Goal: Information Seeking & Learning: Learn about a topic

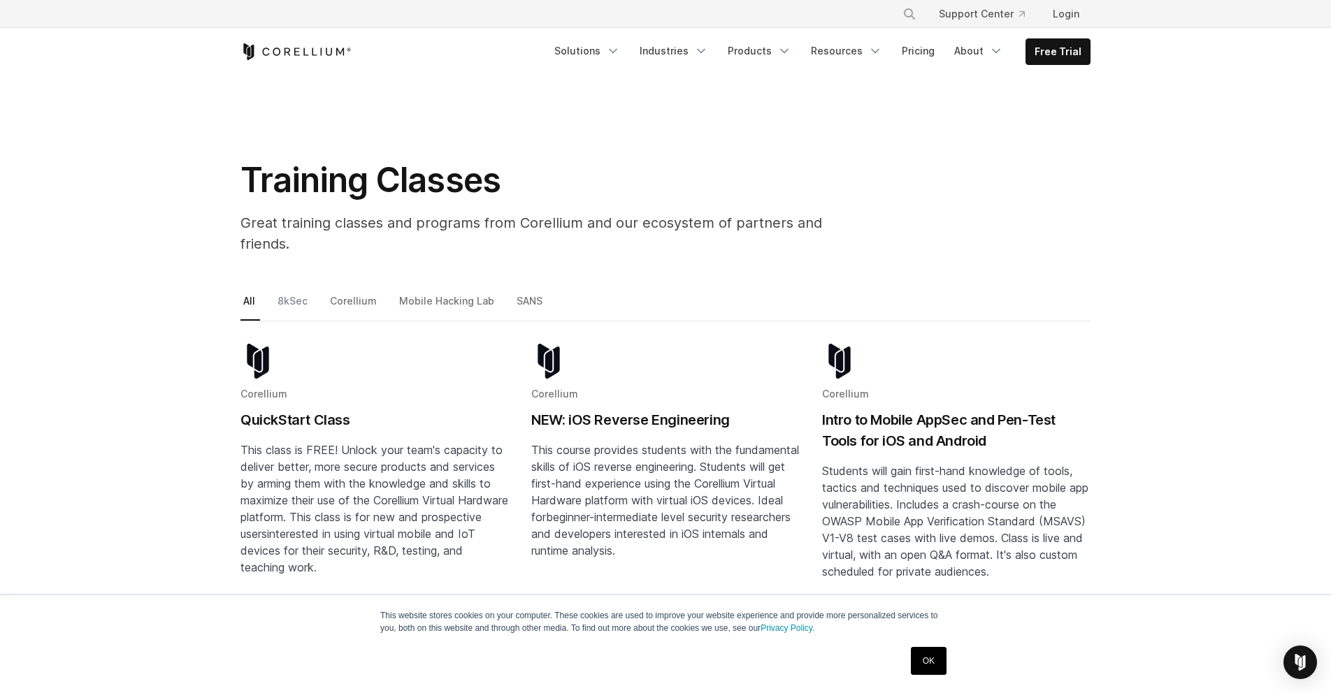
click at [279, 292] on link "8kSec" at bounding box center [294, 306] width 38 height 29
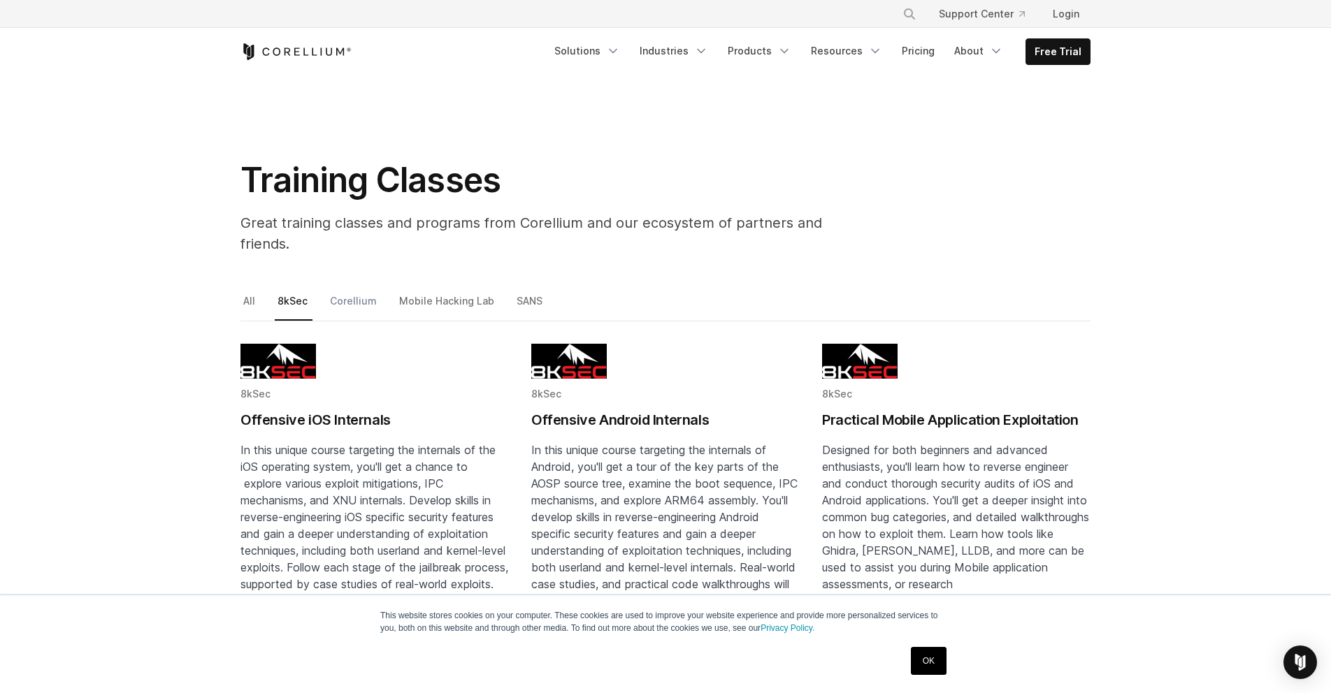
click at [349, 292] on link "Corellium" at bounding box center [354, 306] width 55 height 29
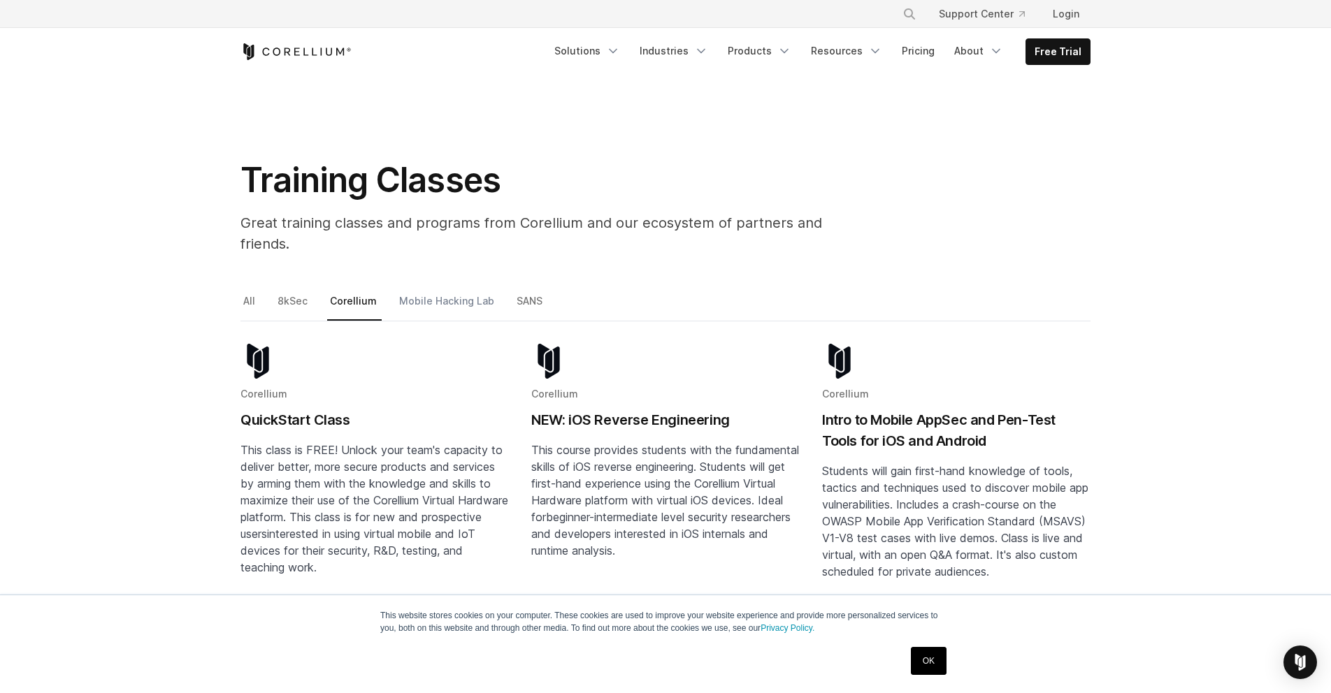
click at [401, 294] on link "Mobile Hacking Lab" at bounding box center [447, 306] width 103 height 29
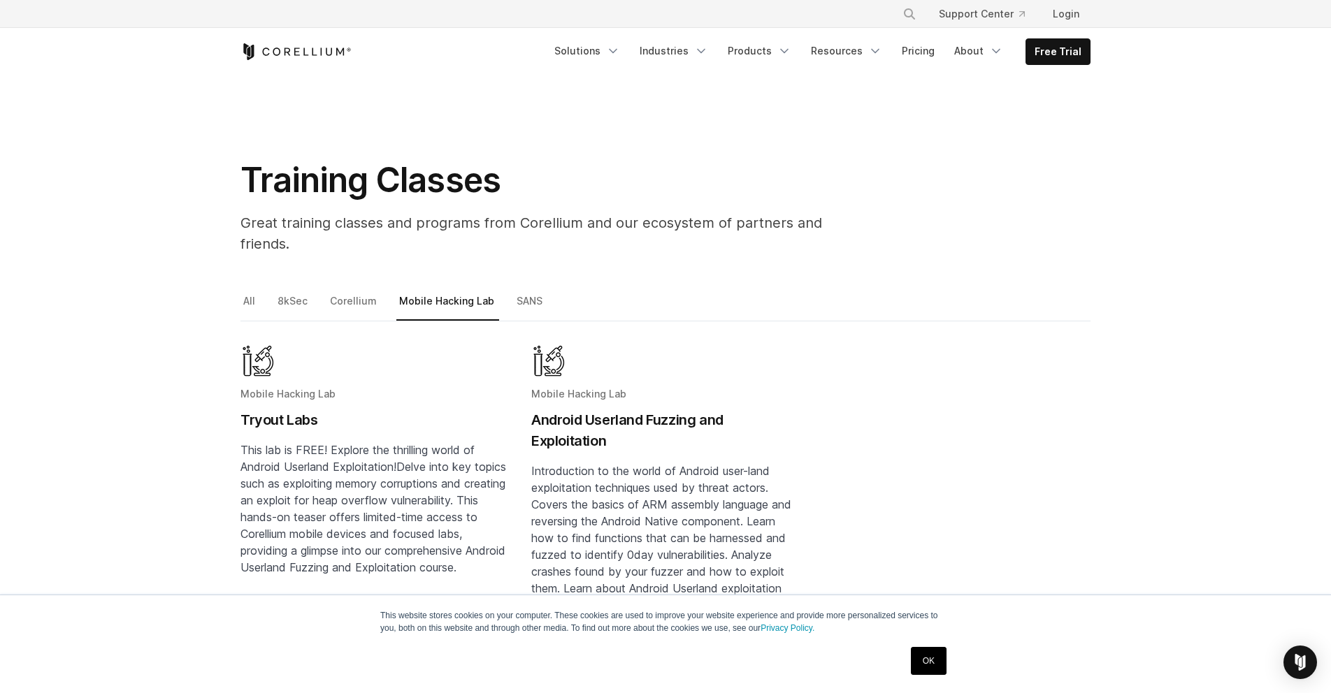
scroll to position [84, 0]
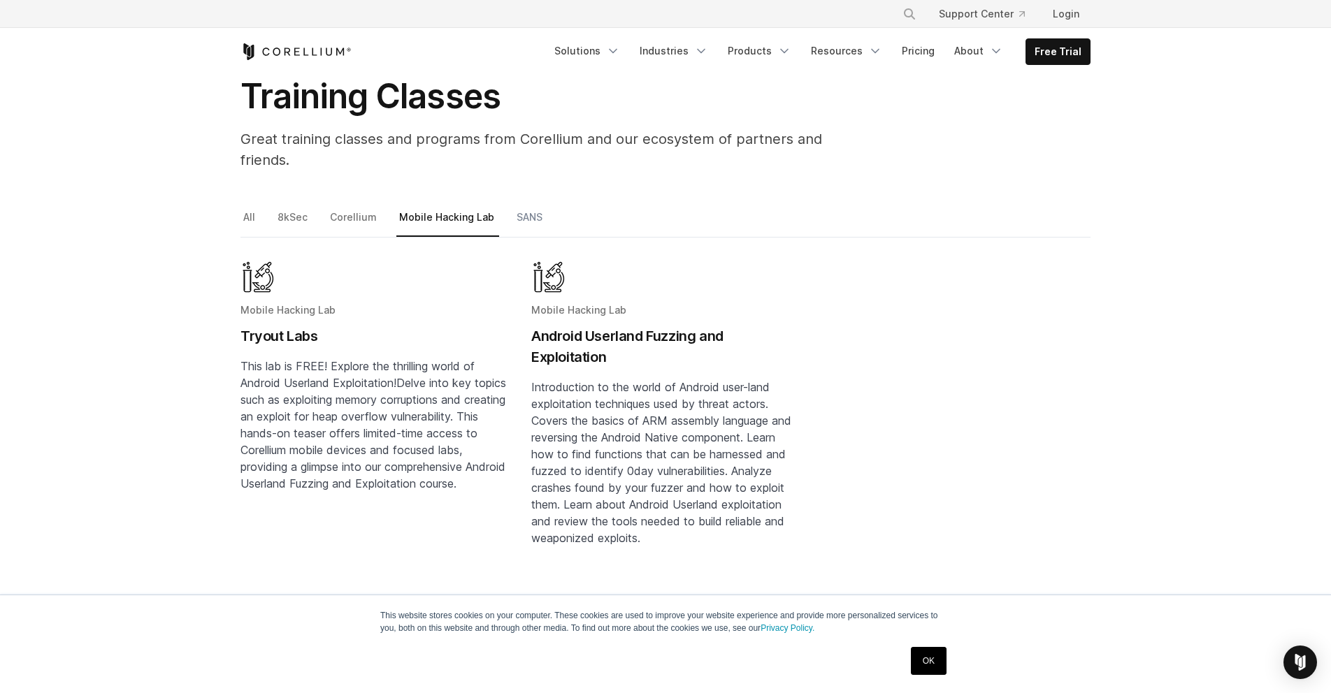
click at [514, 208] on link "SANS" at bounding box center [531, 222] width 34 height 29
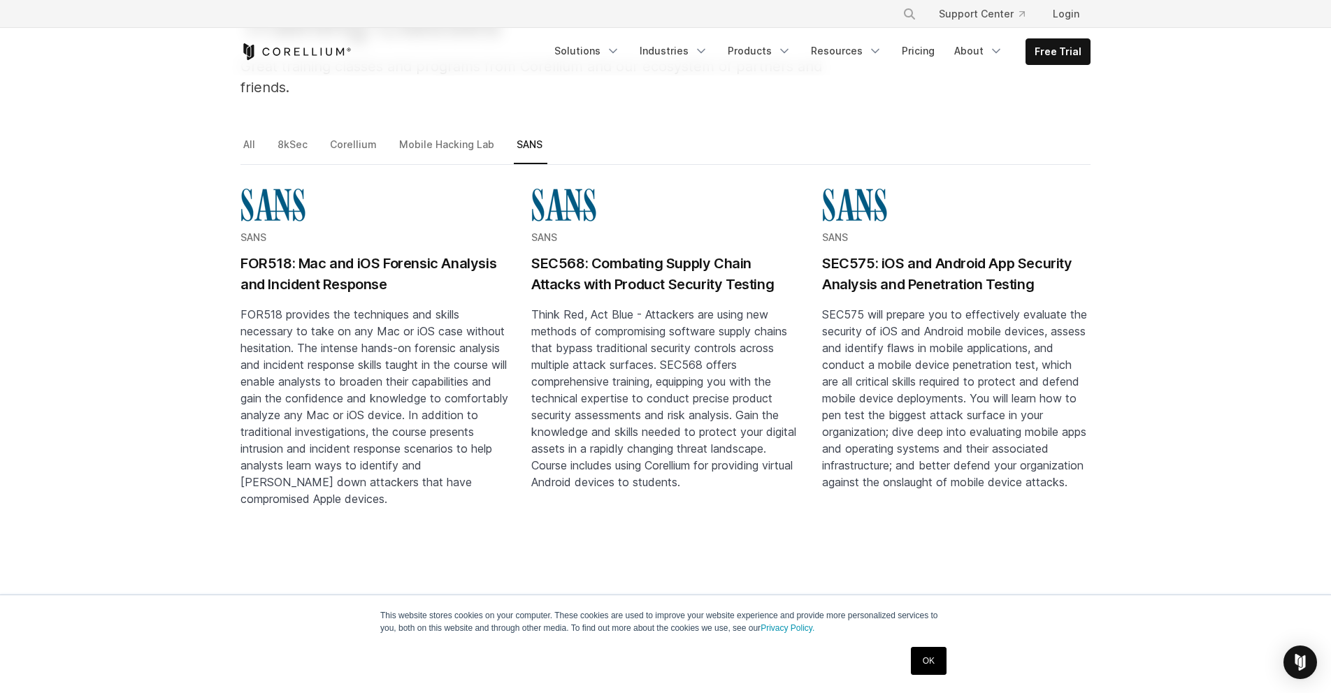
scroll to position [252, 0]
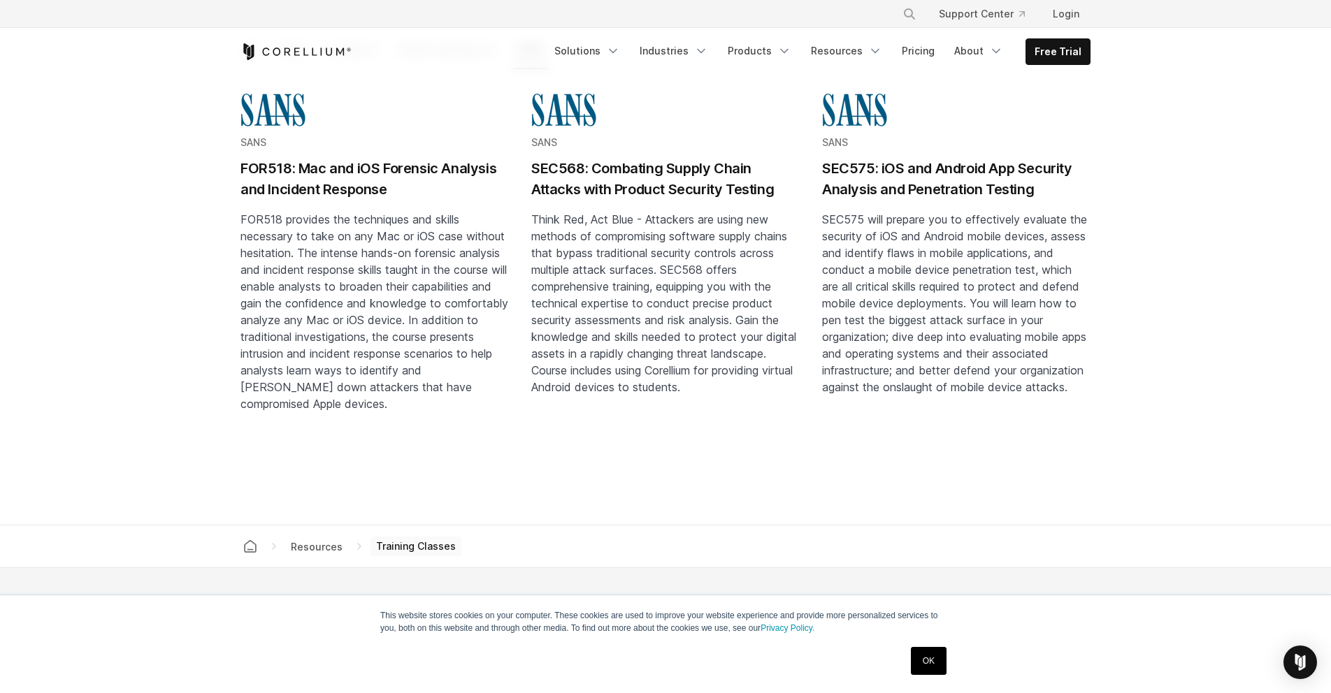
click at [956, 158] on h2 "SEC575: iOS and Android App Security Analysis and Penetration Testing" at bounding box center [956, 179] width 268 height 42
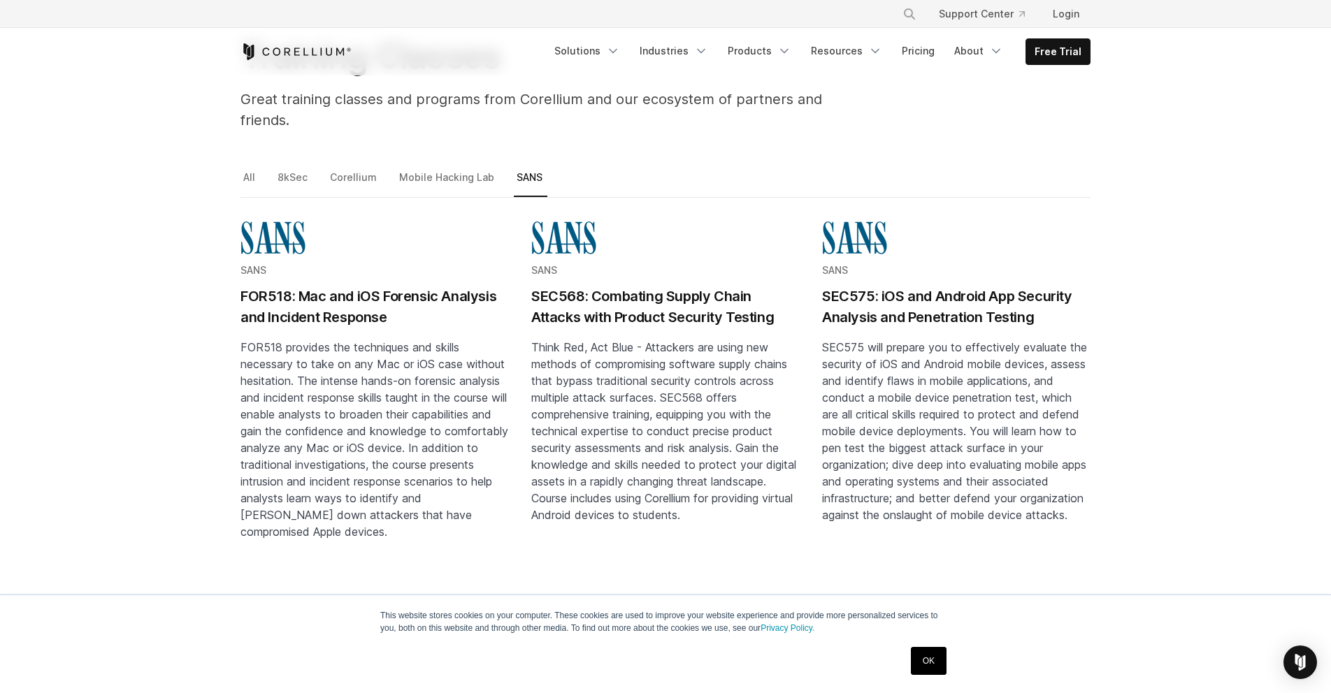
scroll to position [0, 0]
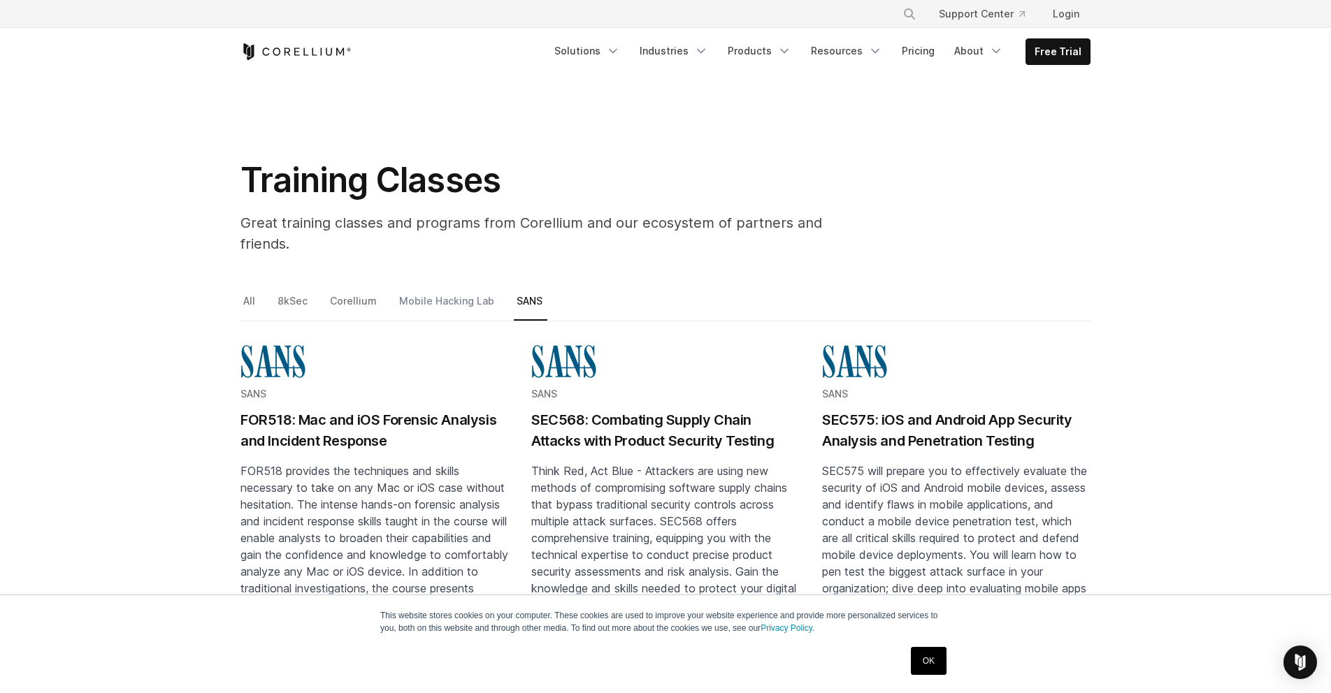
click at [431, 292] on link "Mobile Hacking Lab" at bounding box center [447, 306] width 103 height 29
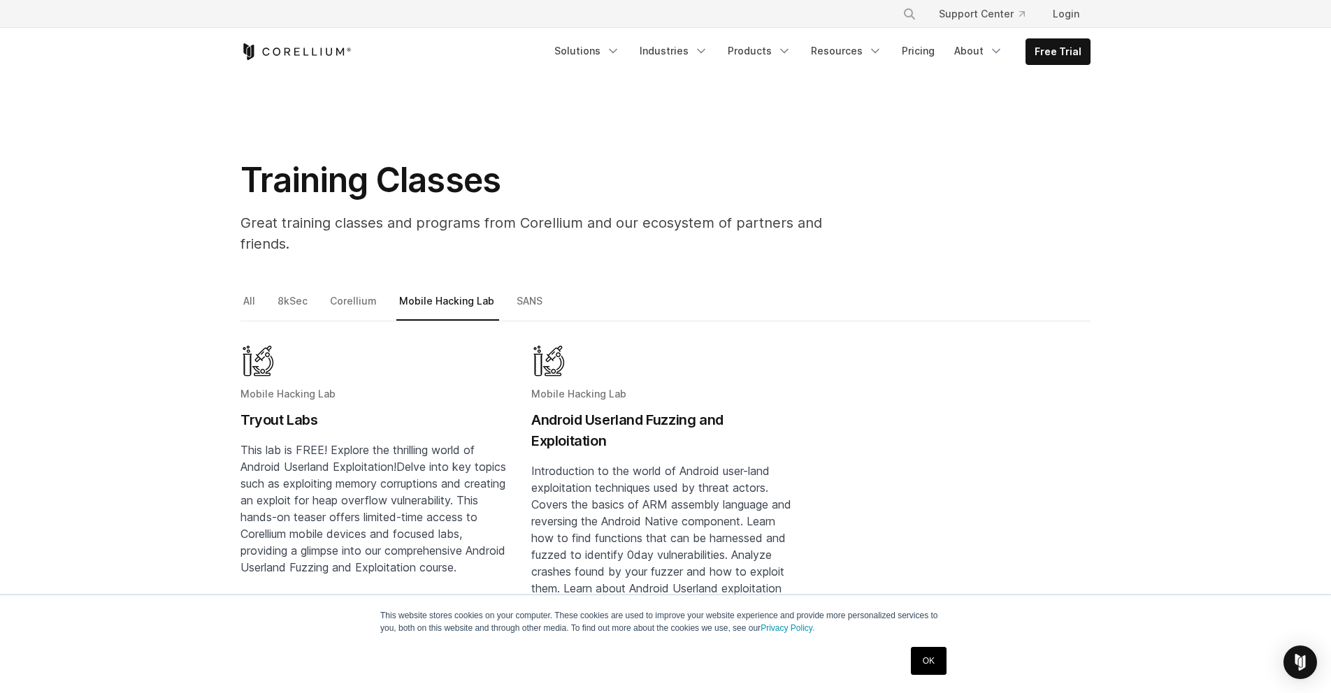
click at [561, 410] on h2 "Android Userland Fuzzing and Exploitation" at bounding box center [665, 431] width 268 height 42
click at [340, 292] on link "Corellium" at bounding box center [354, 306] width 55 height 29
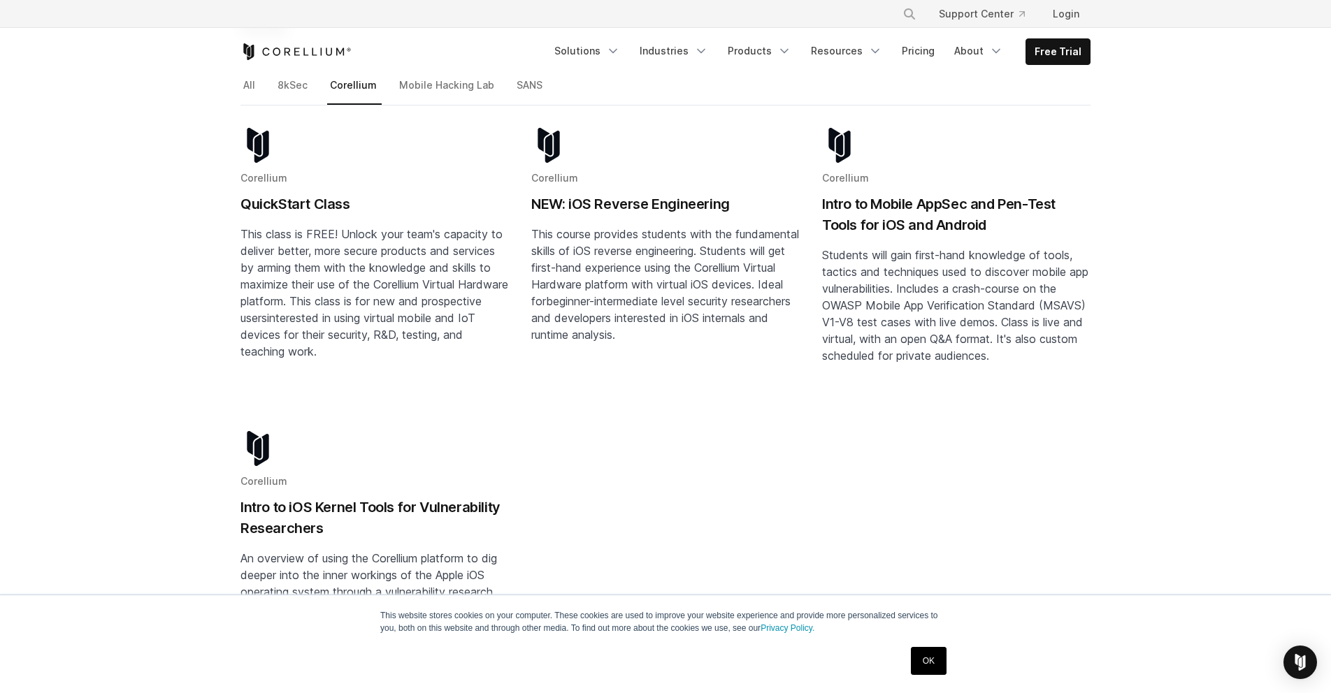
scroll to position [252, 0]
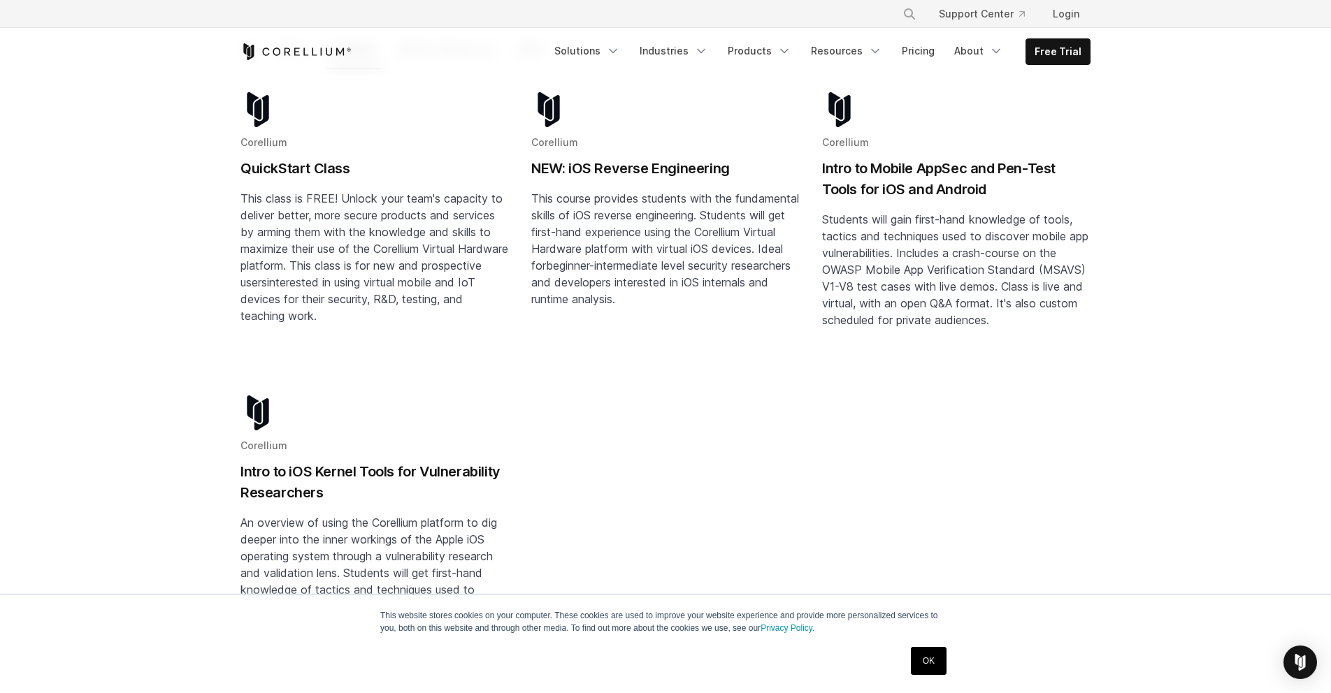
click at [308, 473] on h2 "Intro to iOS Kernel Tools for Vulnerability Researchers" at bounding box center [374, 482] width 268 height 42
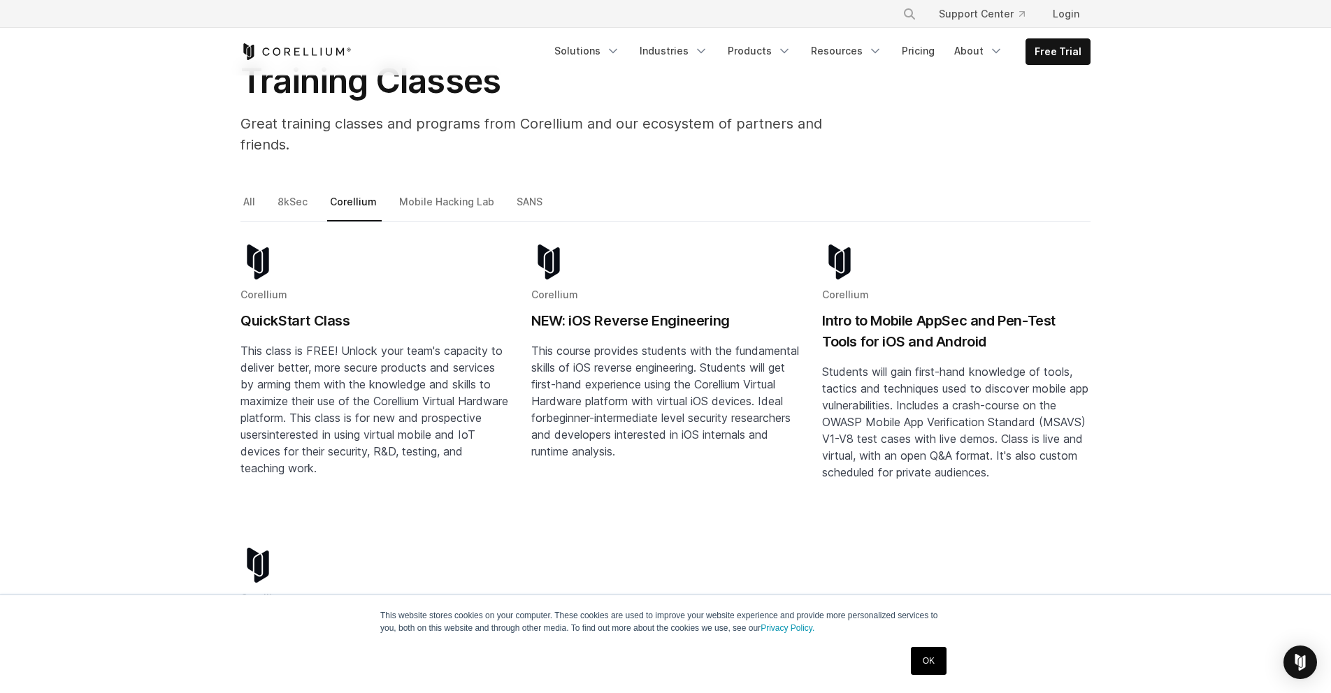
scroll to position [0, 0]
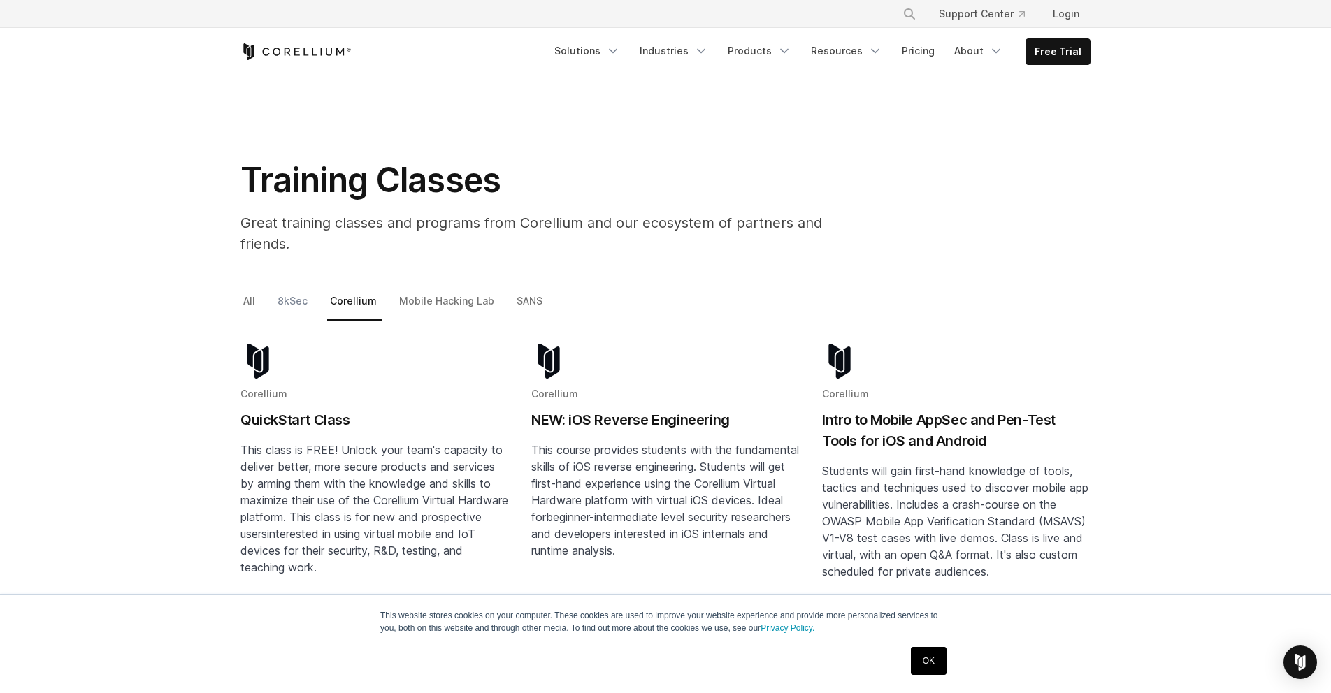
click at [298, 292] on link "8kSec" at bounding box center [294, 306] width 38 height 29
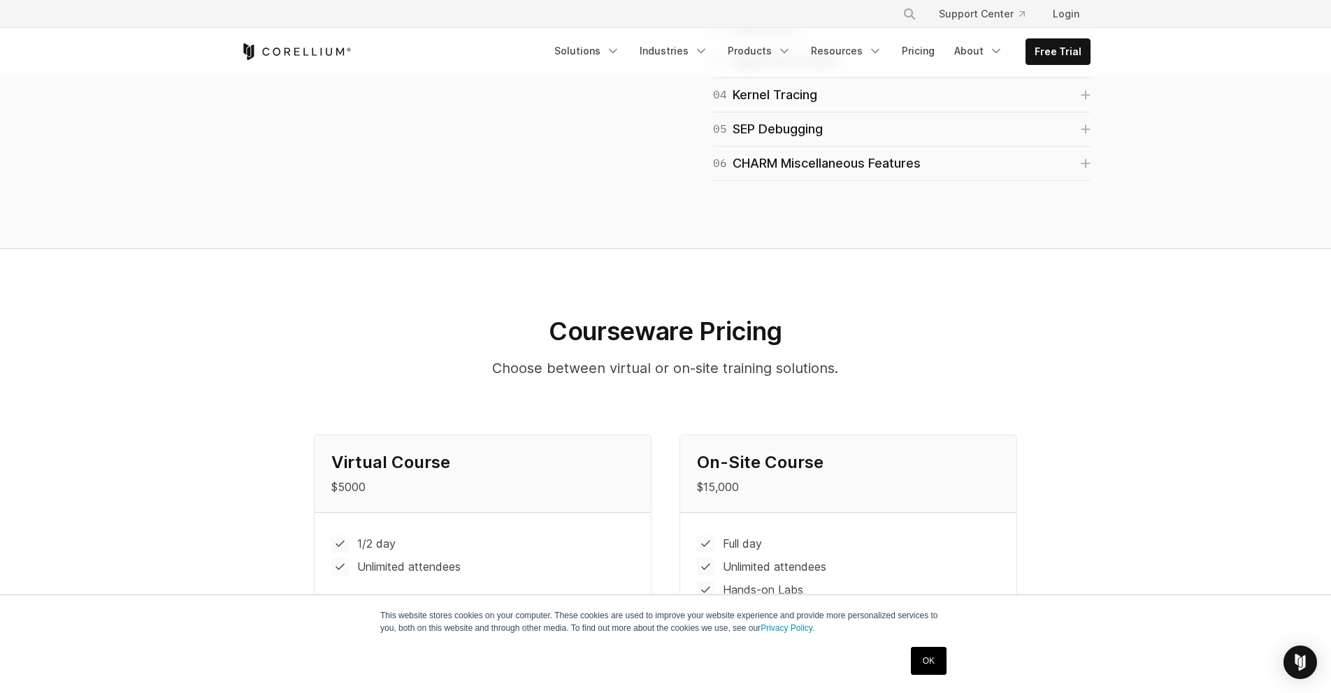
scroll to position [1342, 0]
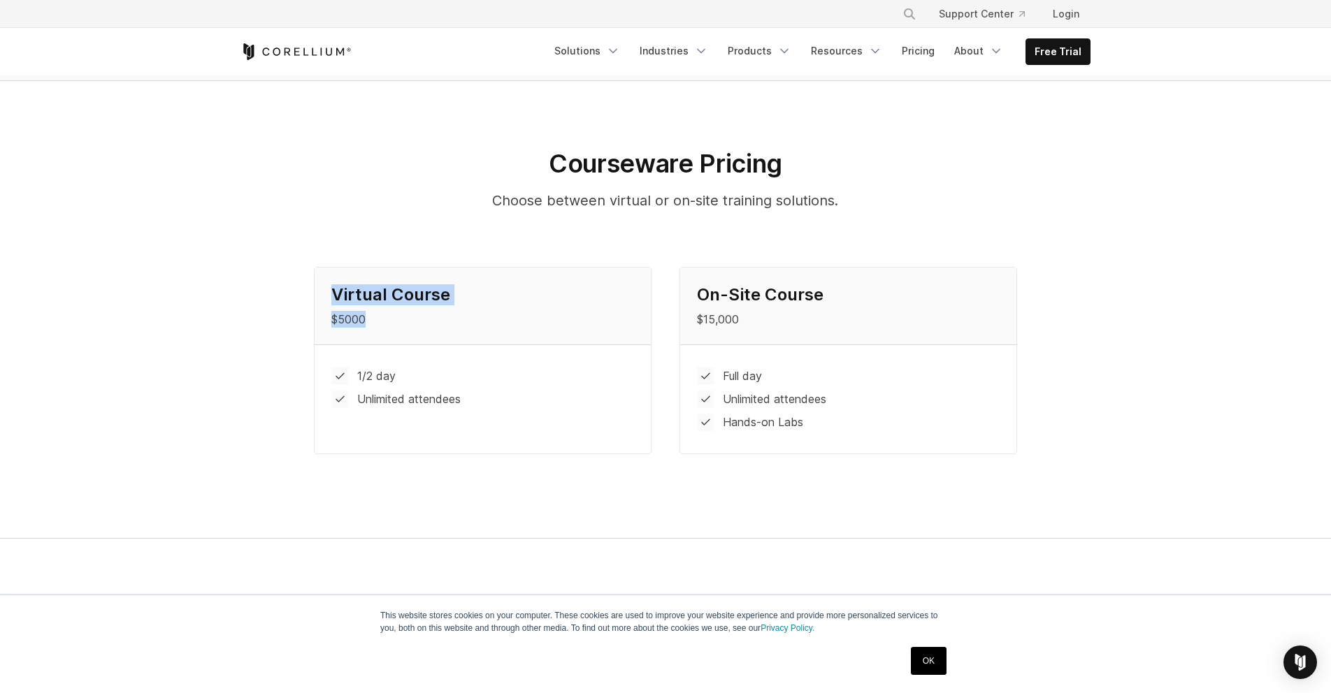
drag, startPoint x: 368, startPoint y: 319, endPoint x: 334, endPoint y: 294, distance: 42.9
click at [334, 294] on div "Virtual Course $5000" at bounding box center [483, 306] width 336 height 77
click at [287, 306] on div "Virtual Course $5000 1/2 day Unlimited attendees On-Site Course $15,000 Full da…" at bounding box center [666, 369] width 878 height 204
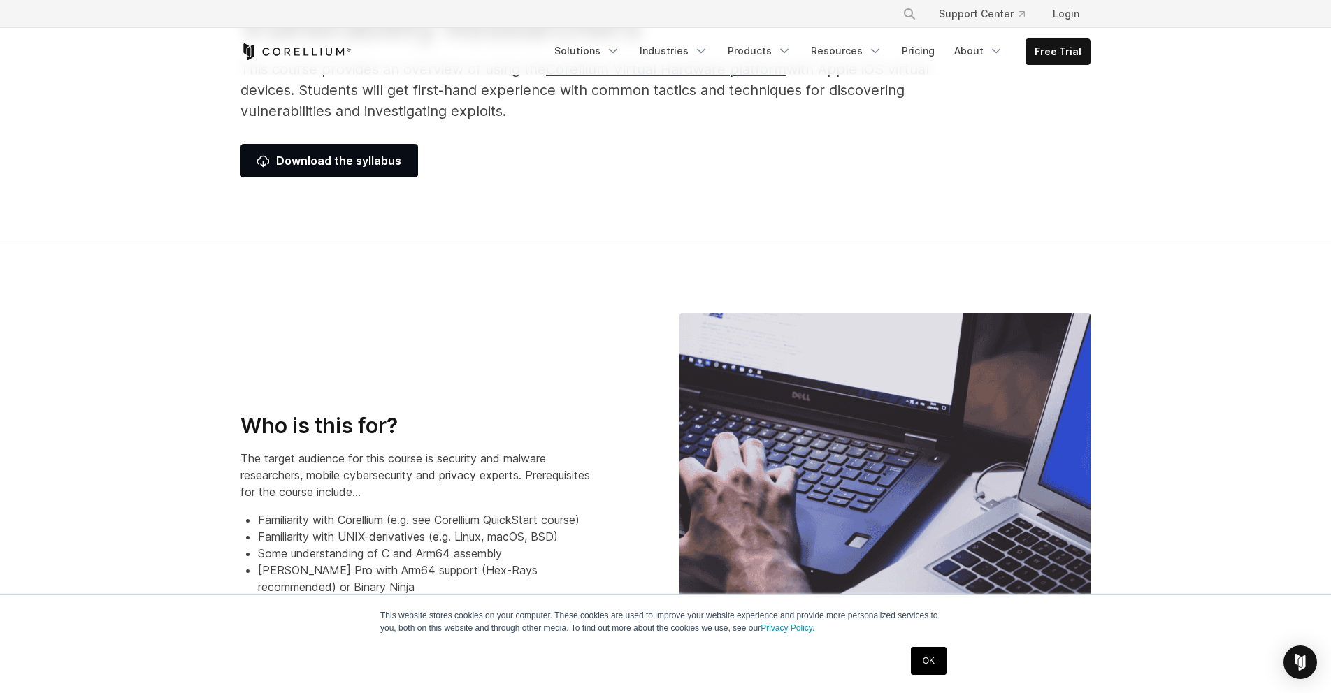
scroll to position [84, 0]
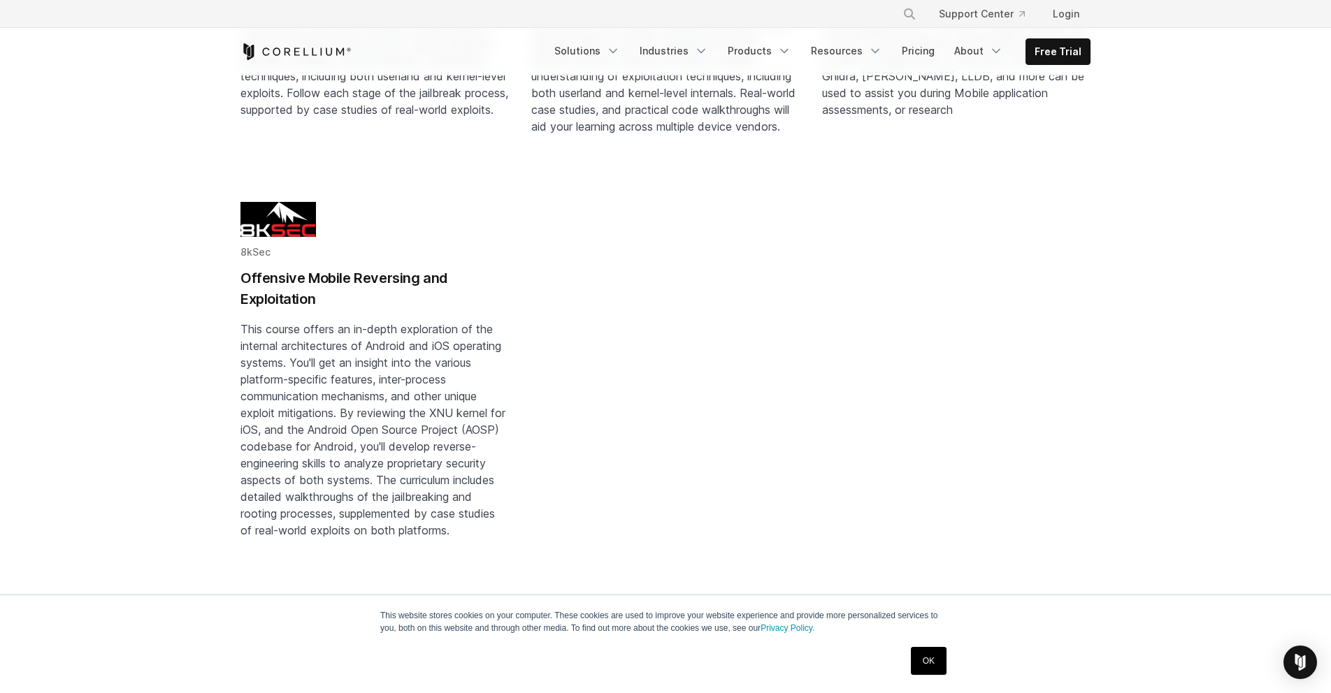
scroll to position [503, 0]
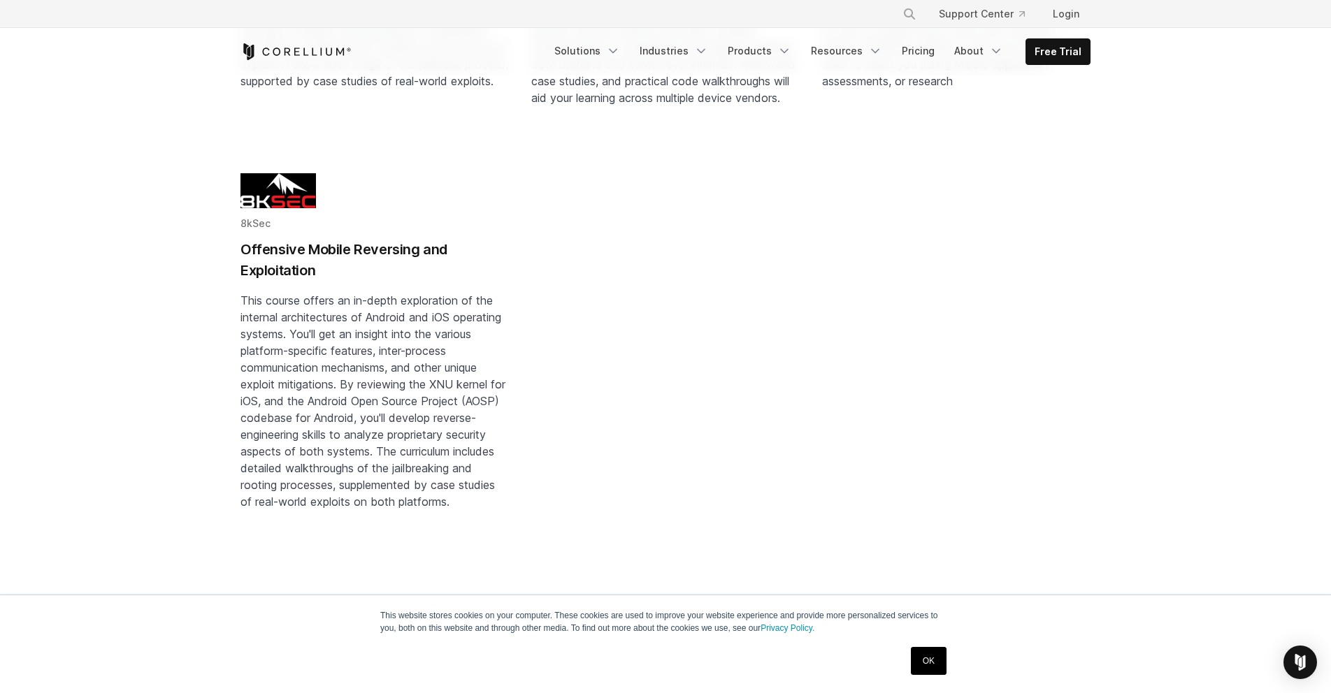
click at [340, 242] on h2 "Offensive Mobile Reversing and Exploitation" at bounding box center [374, 260] width 268 height 42
click at [272, 252] on h2 "Offensive Mobile Reversing and Exploitation" at bounding box center [374, 260] width 268 height 42
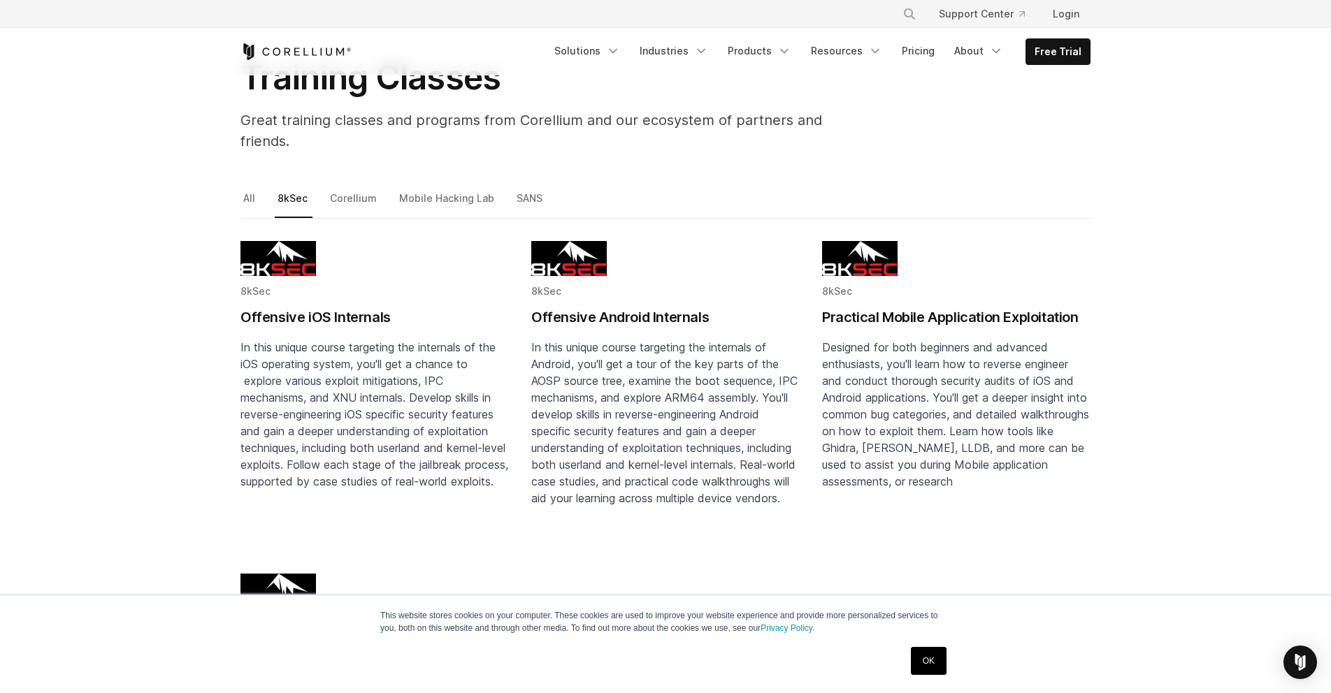
scroll to position [0, 0]
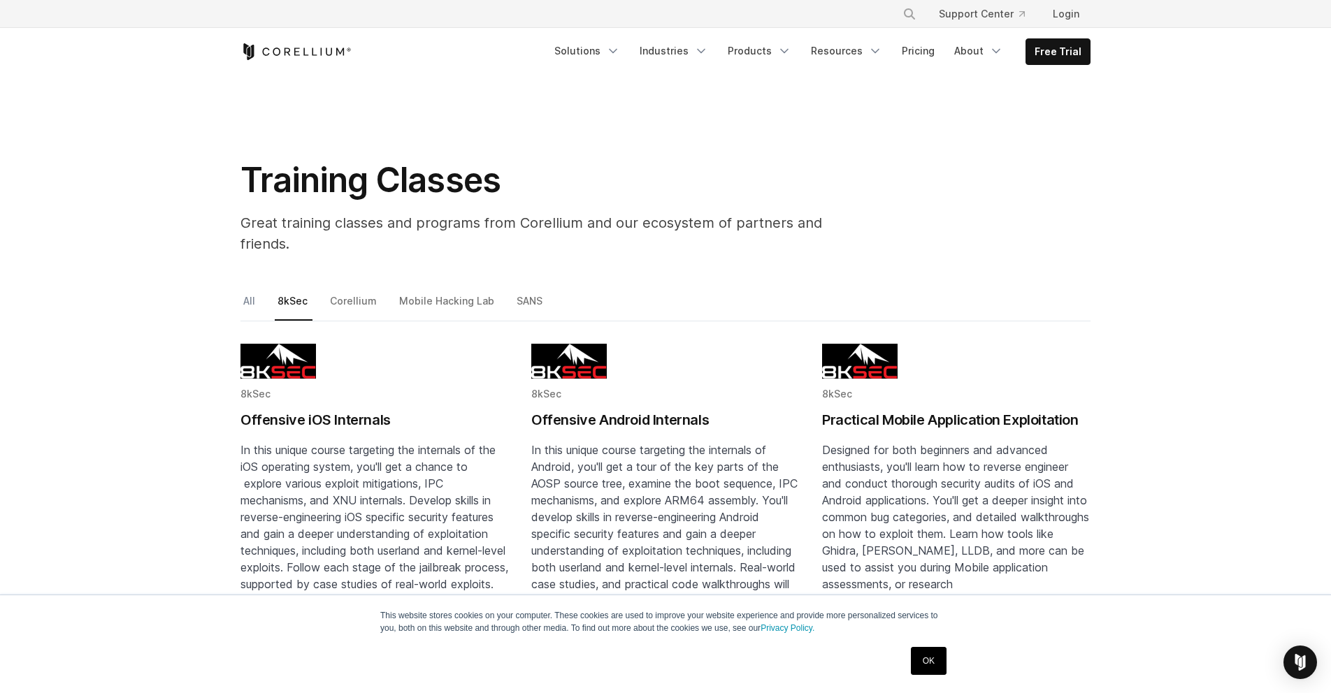
click at [243, 292] on link "All" at bounding box center [250, 306] width 20 height 29
